Goal: Information Seeking & Learning: Learn about a topic

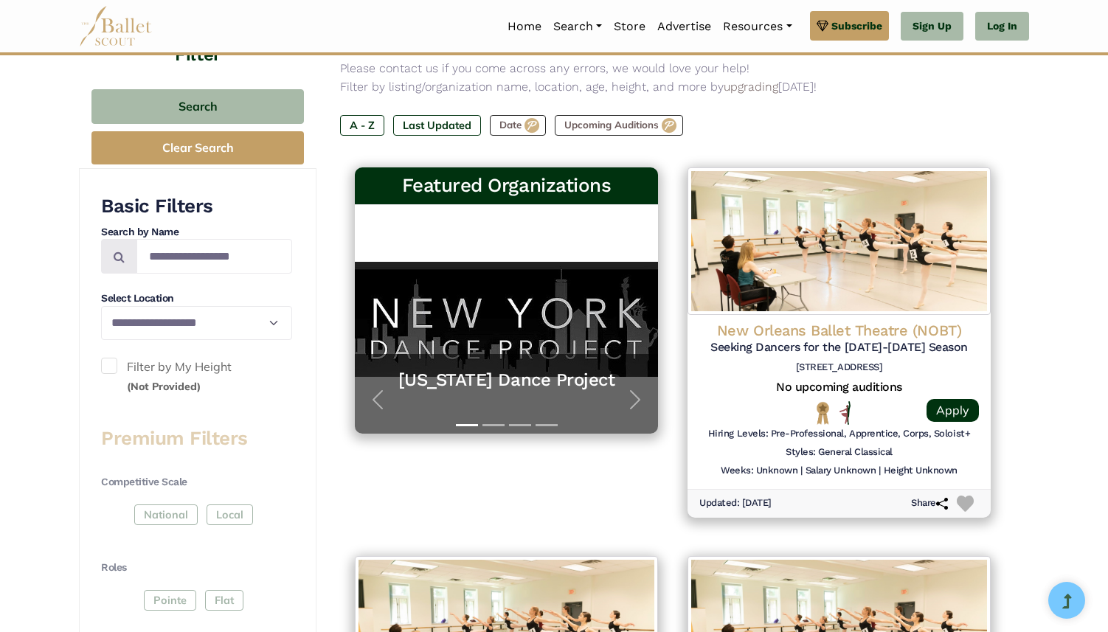
scroll to position [235, 0]
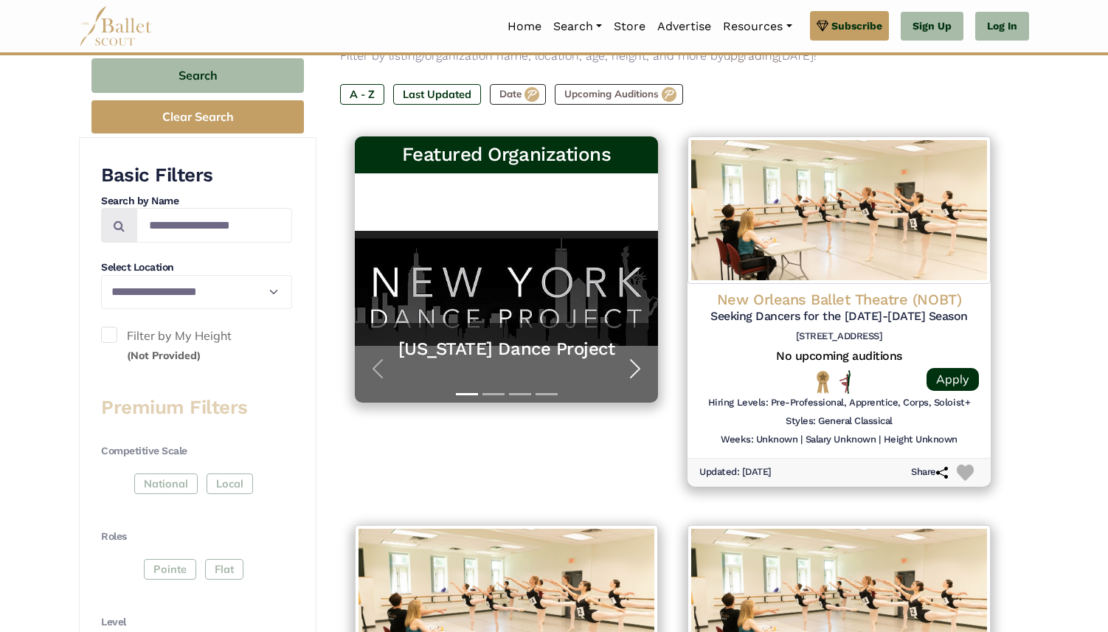
click at [638, 372] on span "button" at bounding box center [635, 369] width 24 height 24
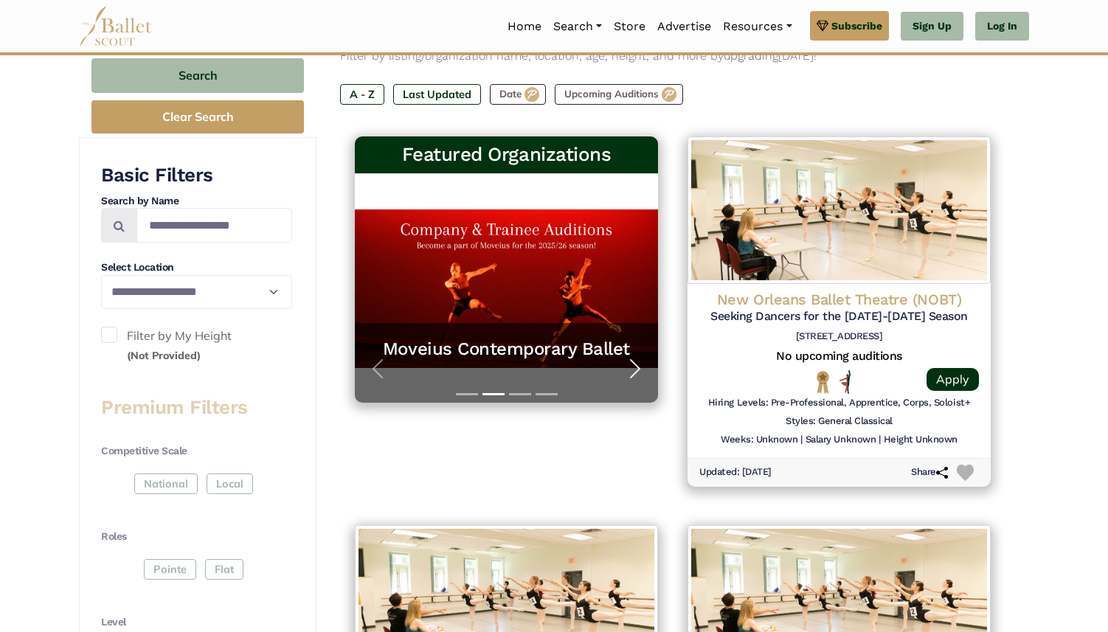
click at [638, 372] on span "button" at bounding box center [635, 369] width 24 height 24
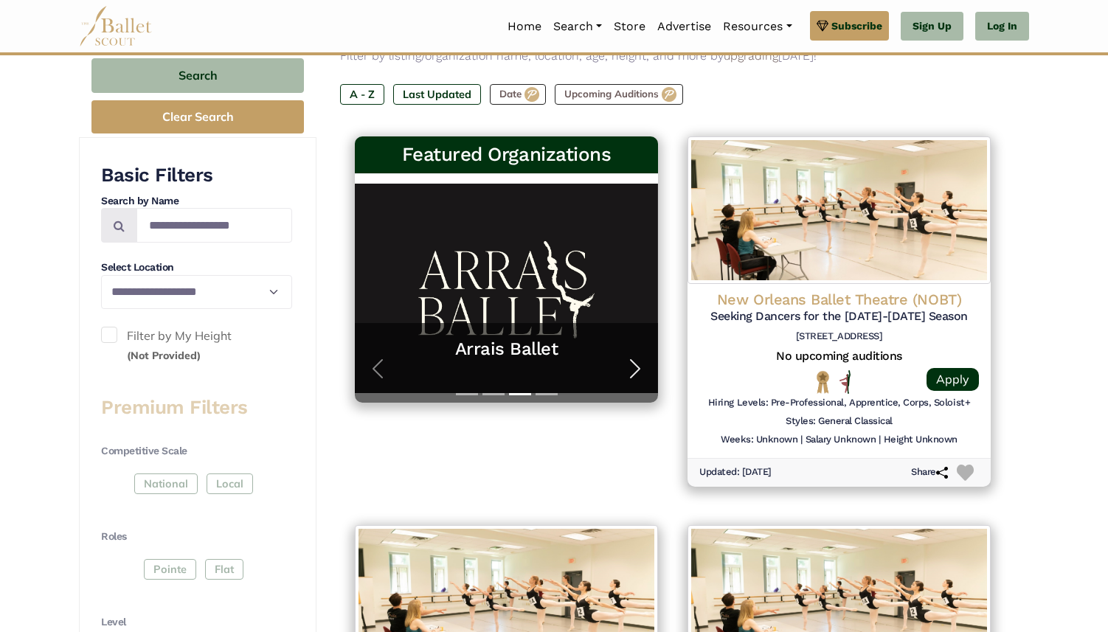
click at [637, 370] on span "button" at bounding box center [635, 369] width 24 height 24
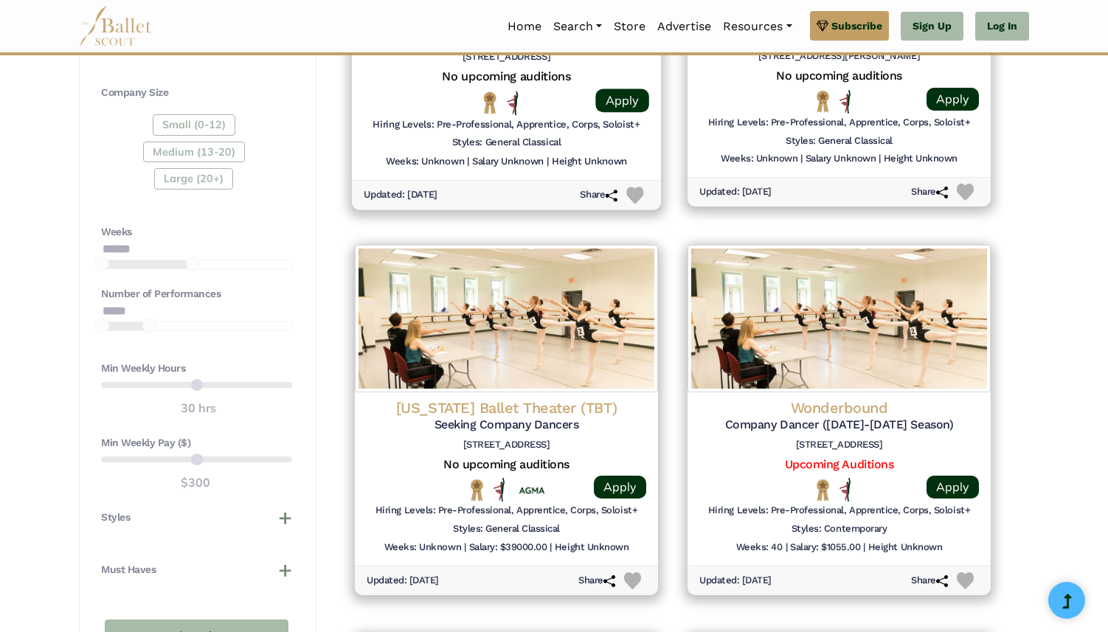
scroll to position [904, 0]
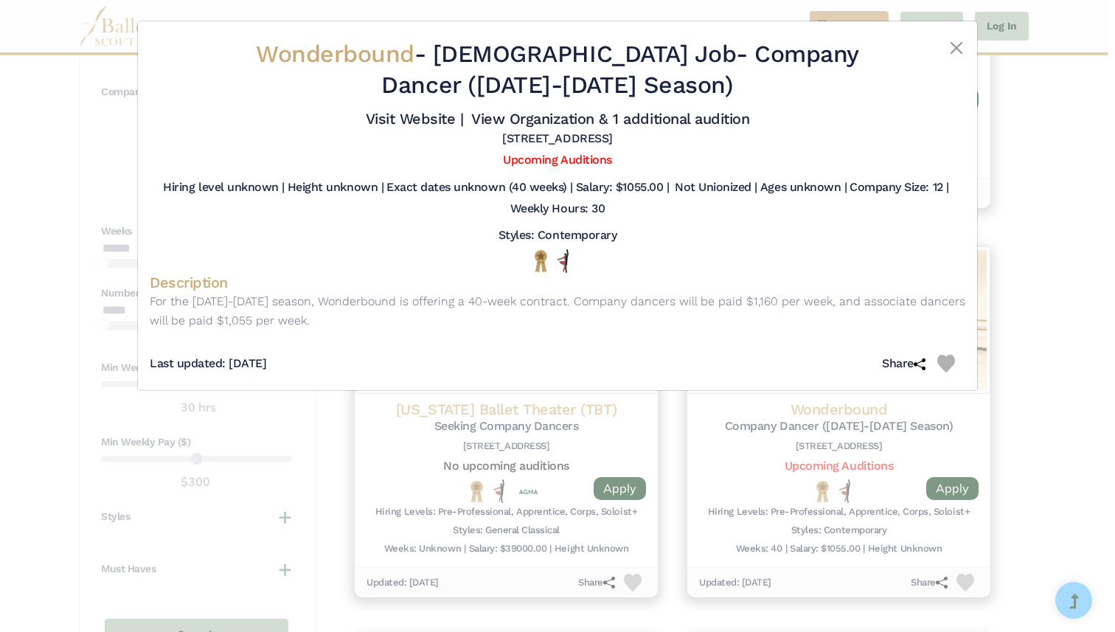
click at [368, 58] on span "Wonderbound" at bounding box center [335, 54] width 159 height 28
click at [398, 111] on link "Visit Website |" at bounding box center [415, 119] width 98 height 18
click at [1036, 209] on div "Wonderbound - Full Time Job - Company Dancer (2025-2026 Season) Visit Website |…" at bounding box center [557, 316] width 1115 height 632
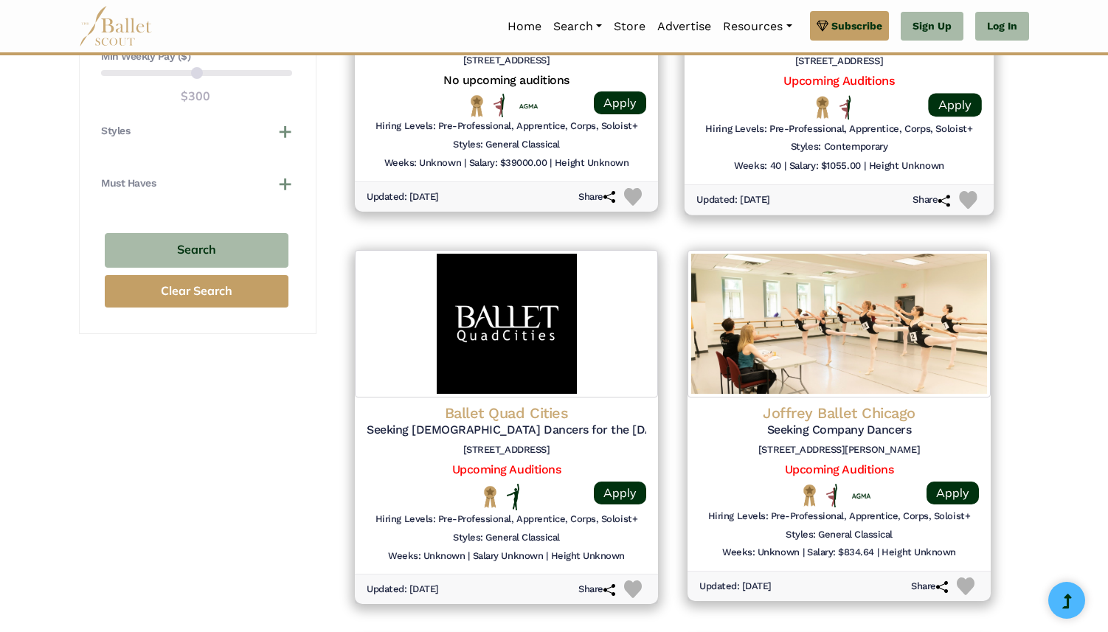
scroll to position [1293, 0]
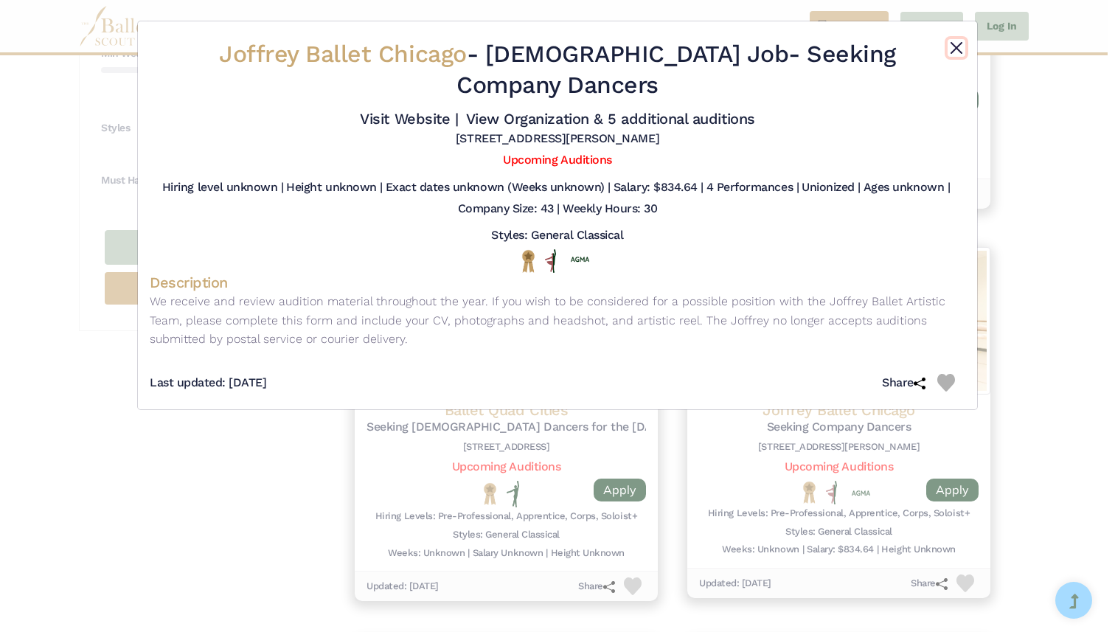
click at [955, 49] on button "Close" at bounding box center [957, 48] width 18 height 18
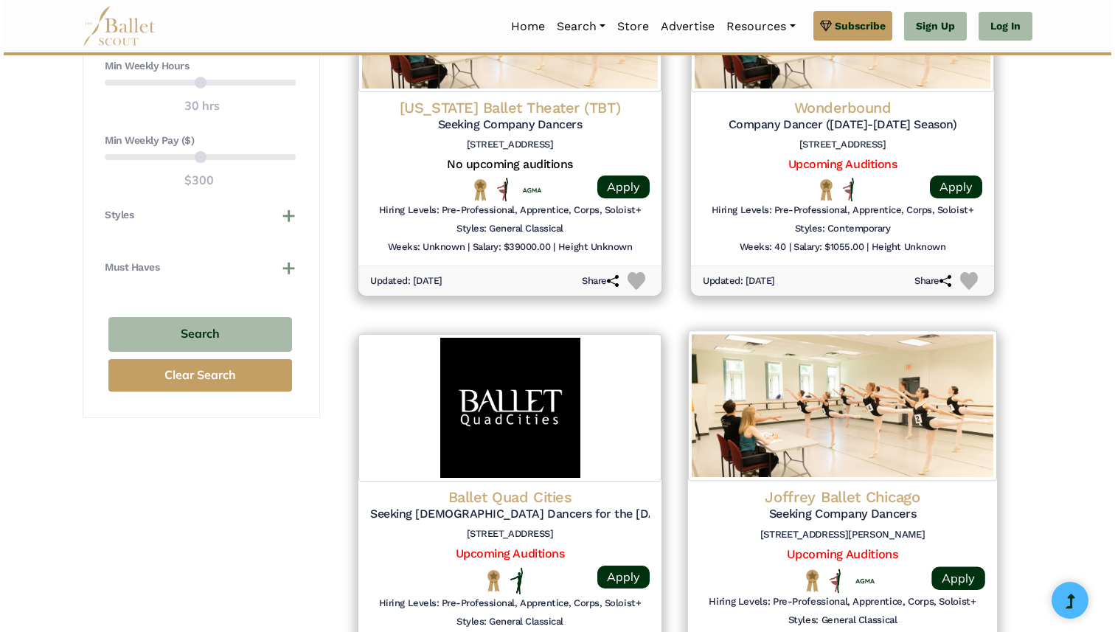
scroll to position [1163, 0]
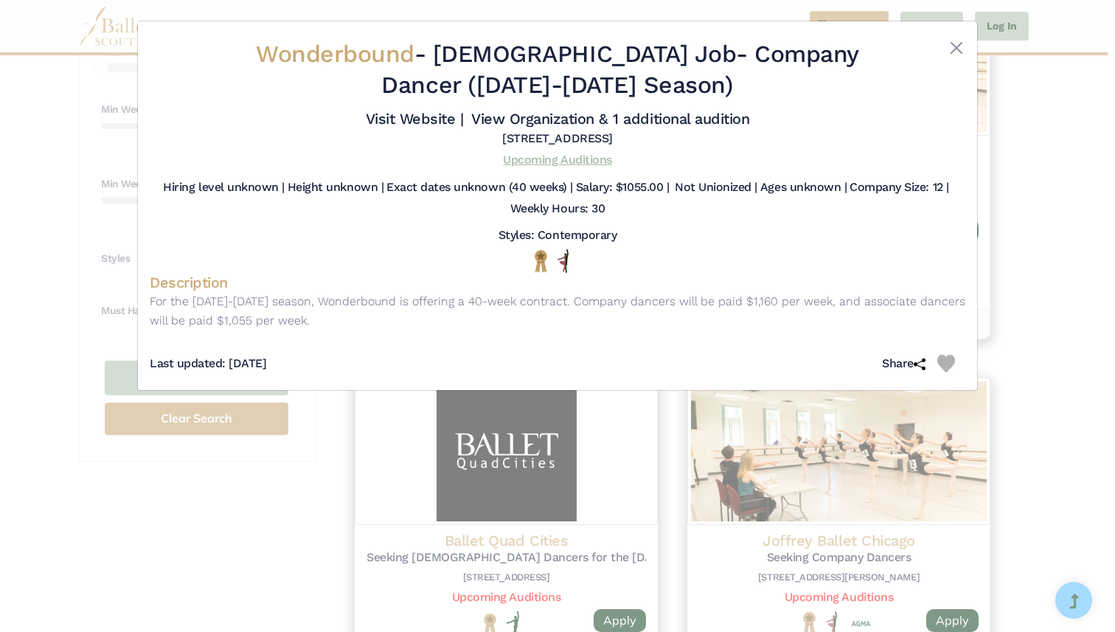
click at [590, 159] on link "Upcoming Auditions" at bounding box center [557, 160] width 108 height 14
